Goal: Book appointment/travel/reservation

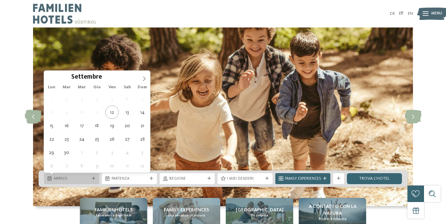
click at [67, 175] on div "Arrivo" at bounding box center [71, 178] width 55 height 11
click at [142, 79] on icon at bounding box center [144, 78] width 5 height 5
click at [143, 79] on icon at bounding box center [144, 78] width 5 height 5
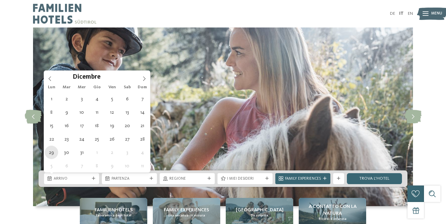
type div "[DATE]"
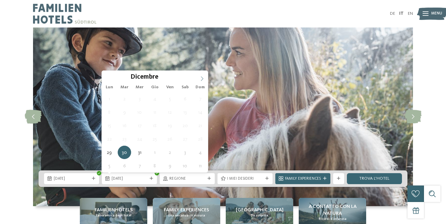
type input "****"
click at [200, 77] on icon at bounding box center [202, 78] width 5 height 5
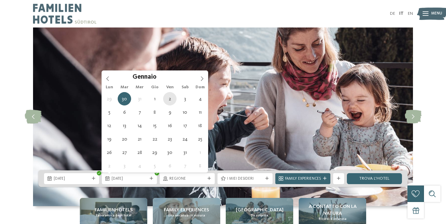
type div "[DATE]"
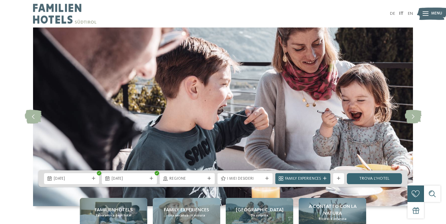
drag, startPoint x: 168, startPoint y: 101, endPoint x: 172, endPoint y: 104, distance: 4.9
click at [208, 177] on icon at bounding box center [208, 178] width 3 height 3
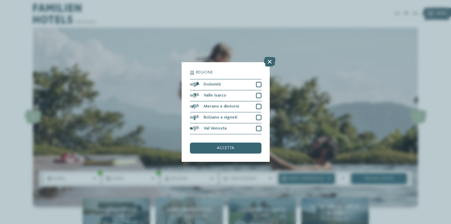
click at [267, 60] on icon at bounding box center [270, 62] width 12 height 10
